Goal: Check status

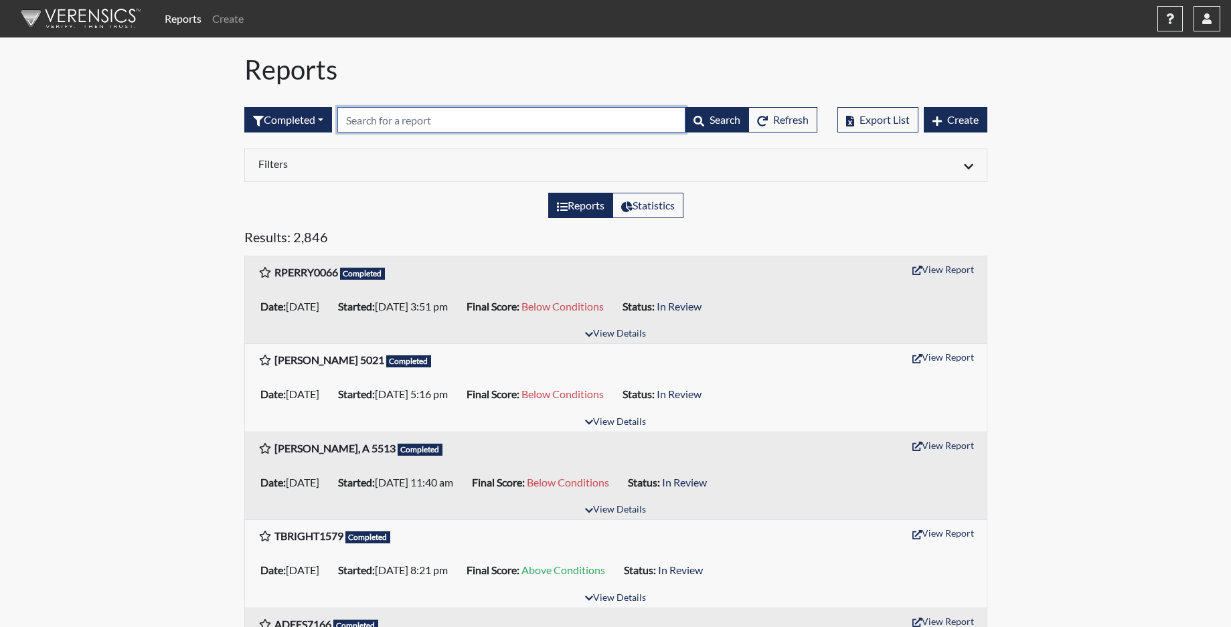
click at [368, 121] on input "text" at bounding box center [511, 119] width 348 height 25
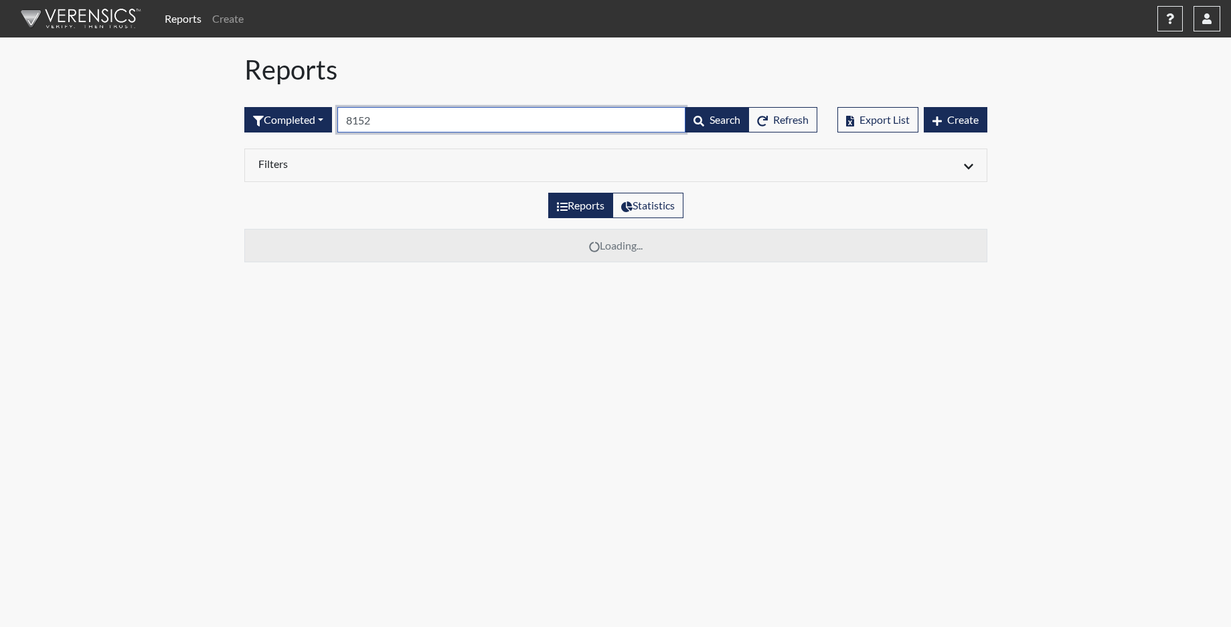
type input "8152"
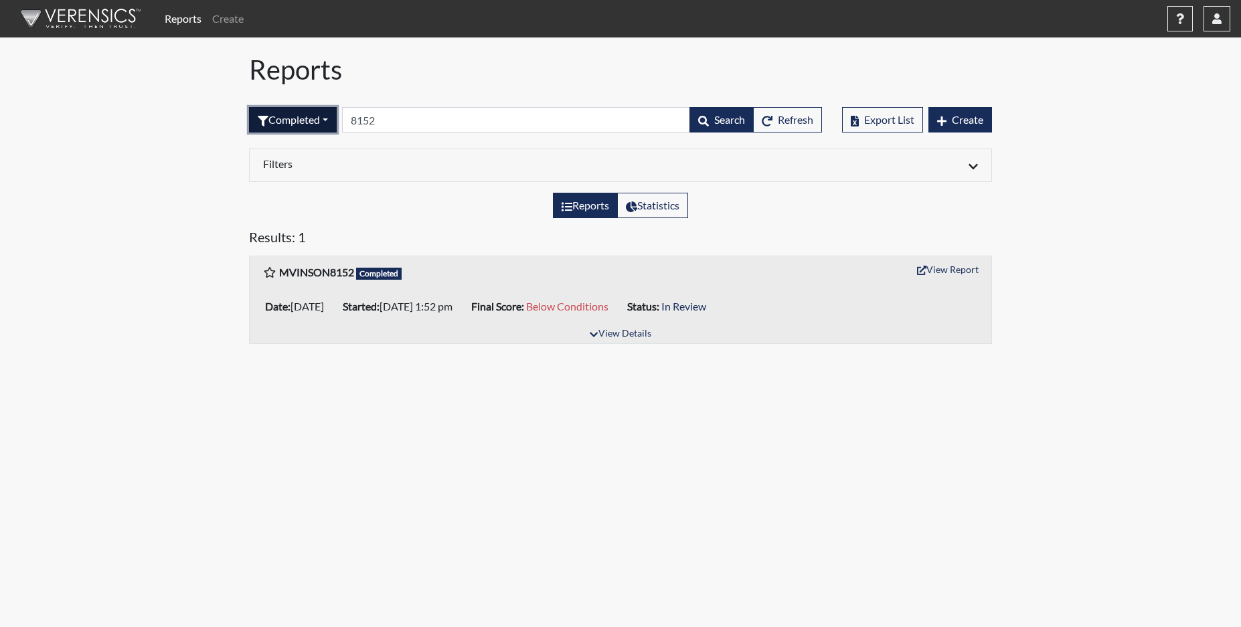
click at [320, 125] on button "Completed" at bounding box center [293, 119] width 88 height 25
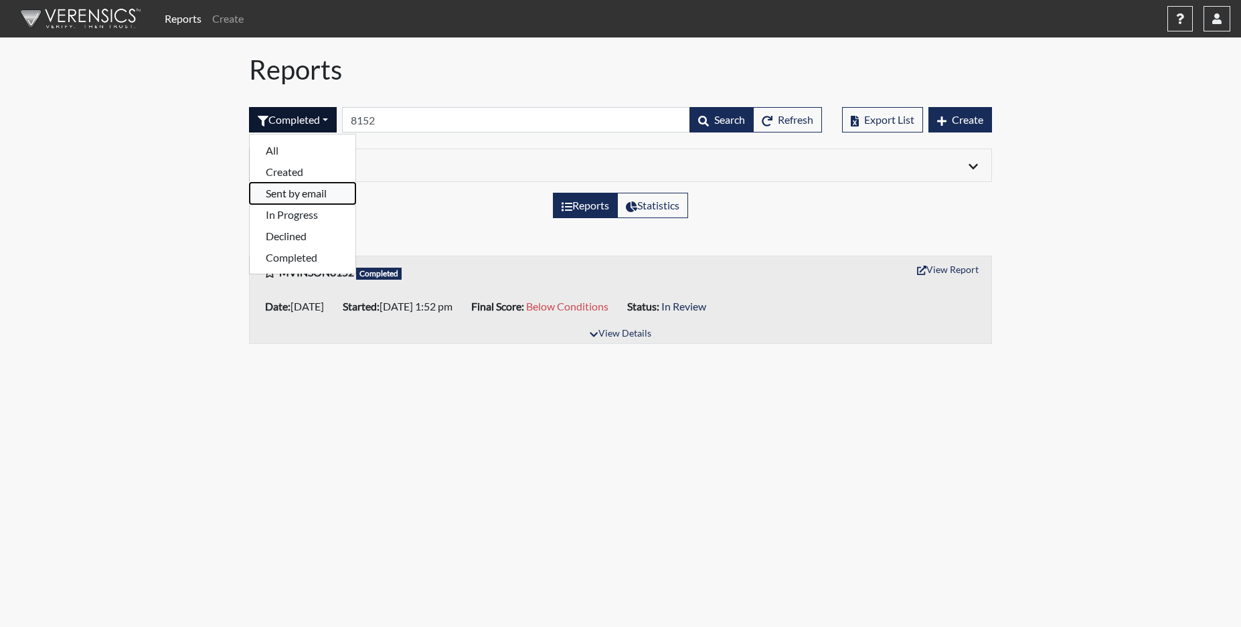
click at [311, 196] on button "Sent by email" at bounding box center [303, 193] width 106 height 21
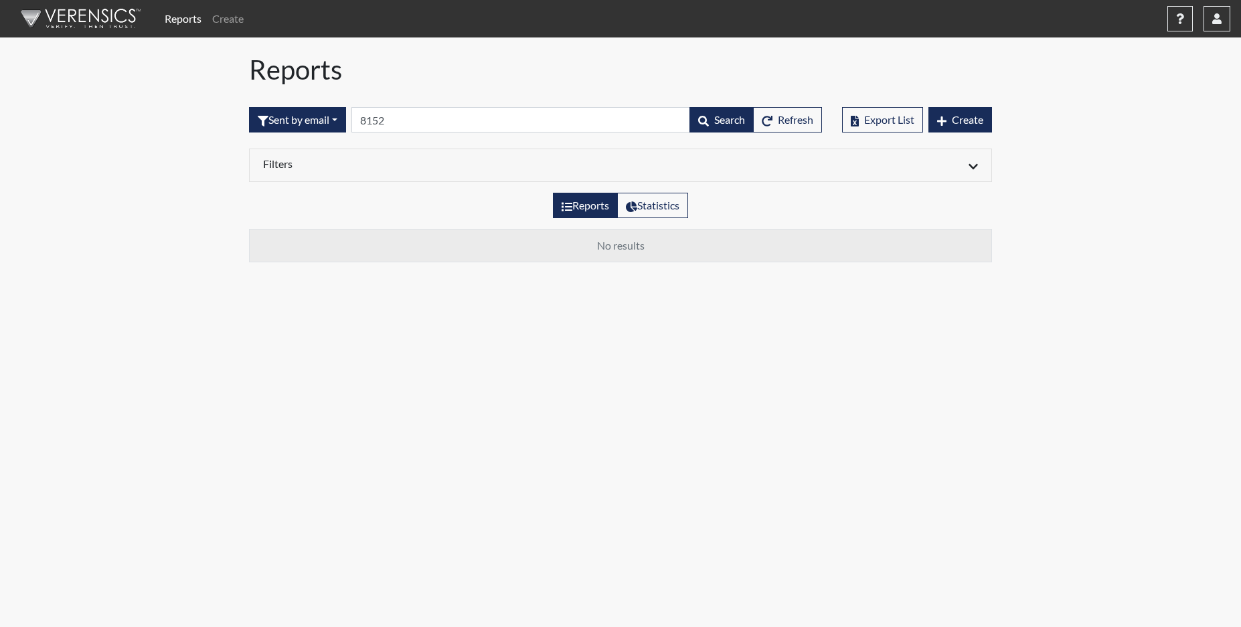
click at [301, 106] on div "Sent by email All Created Sent by email In Progress Declined Completed 8152 Sea…" at bounding box center [535, 120] width 573 height 58
click at [302, 127] on button "Sent by email" at bounding box center [297, 119] width 97 height 25
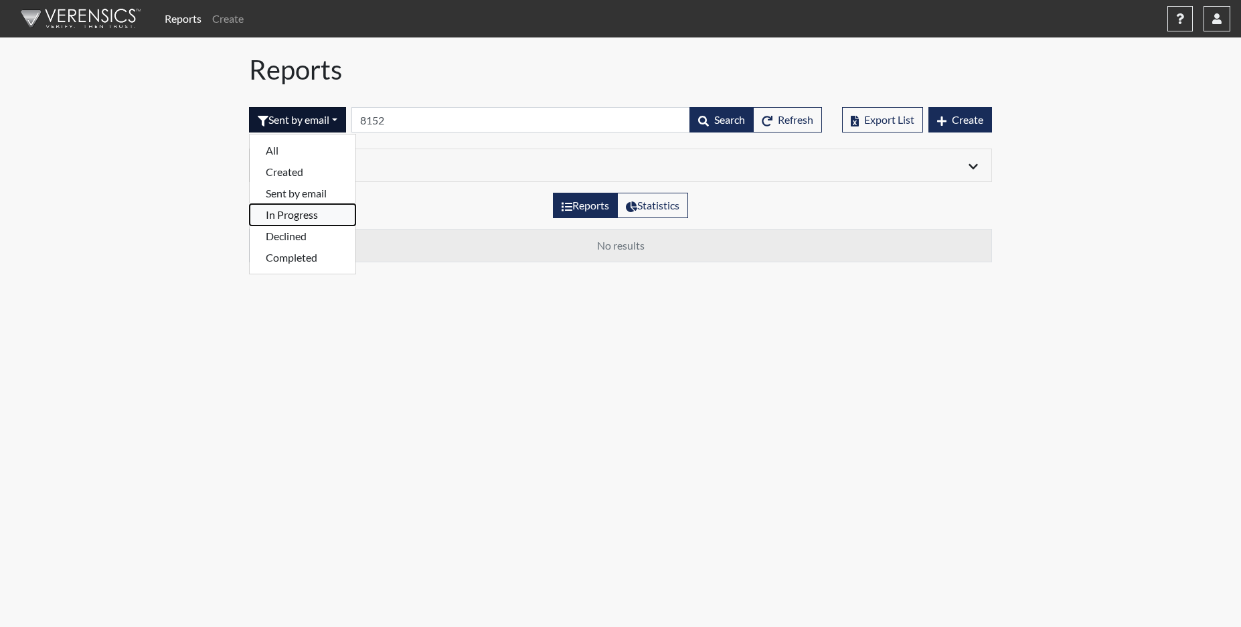
click at [311, 215] on button "In Progress" at bounding box center [303, 214] width 106 height 21
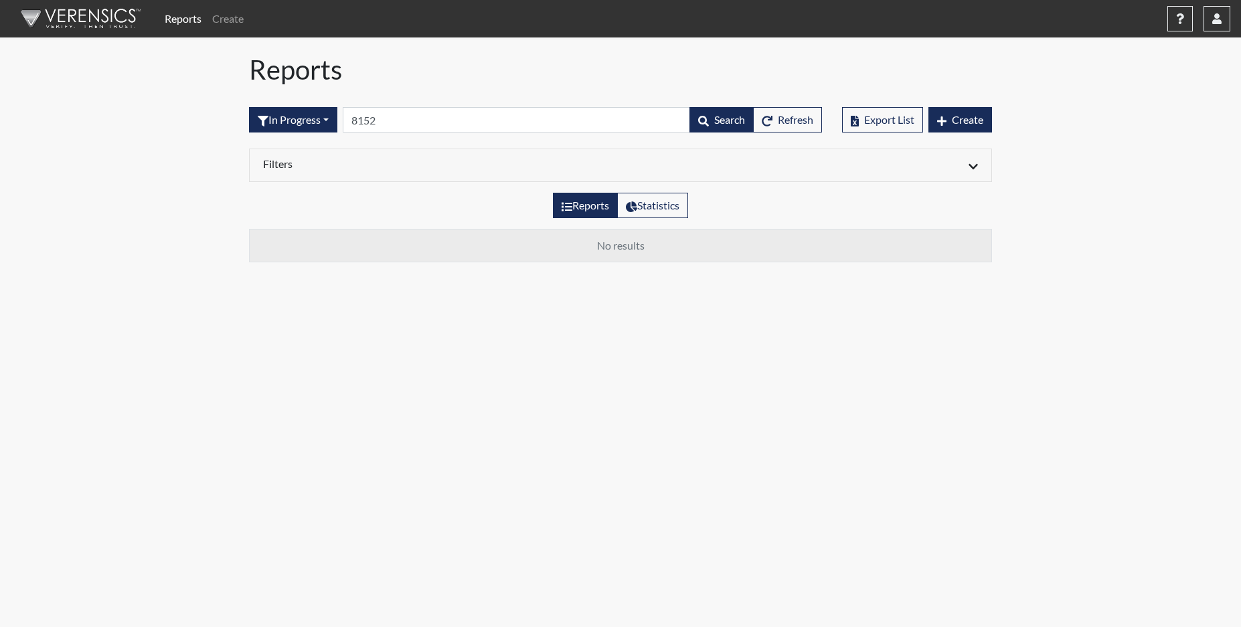
click at [299, 137] on div "In Progress All Created Sent by email In Progress Declined Completed 8152 Searc…" at bounding box center [535, 120] width 573 height 58
click at [301, 119] on button "In Progress" at bounding box center [293, 119] width 88 height 25
click at [294, 232] on button "Declined" at bounding box center [303, 236] width 106 height 21
click at [301, 114] on button "Declined" at bounding box center [287, 119] width 77 height 25
click at [297, 262] on button "Completed" at bounding box center [303, 257] width 106 height 21
